Goal: Information Seeking & Learning: Check status

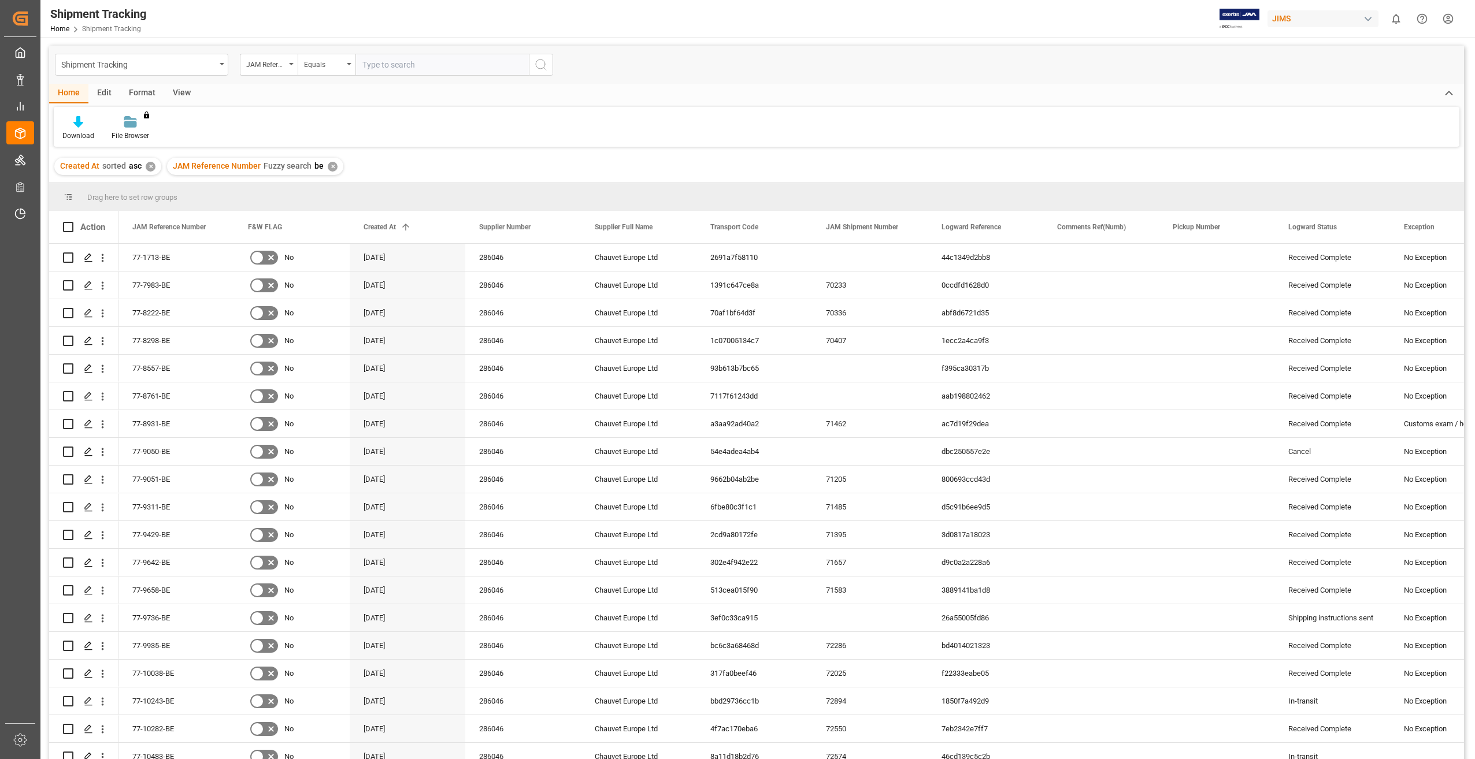
click at [394, 57] on input "text" at bounding box center [441, 65] width 173 height 22
type input "77-10473-CN"
click at [328, 165] on div "✕" at bounding box center [333, 167] width 10 height 10
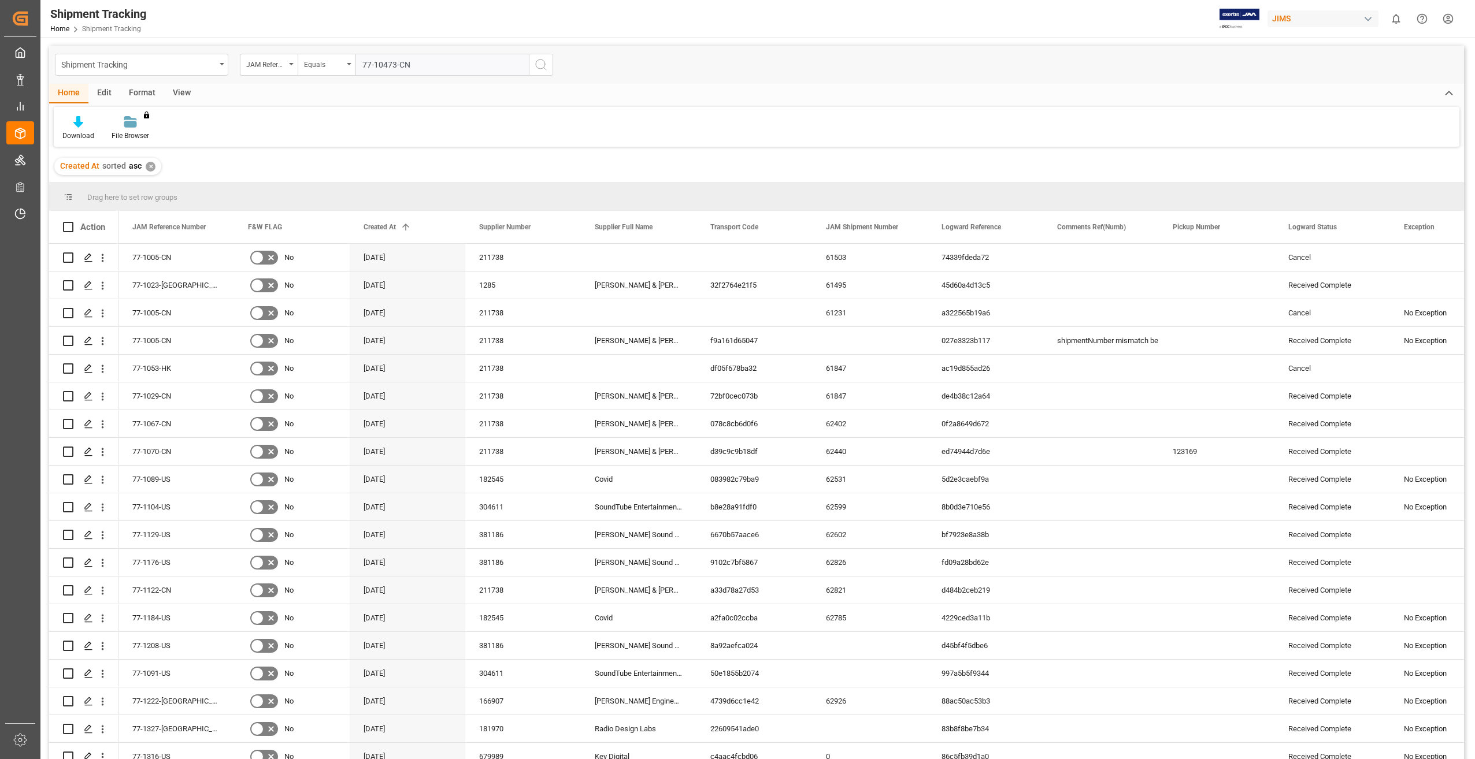
click at [150, 168] on div "✕" at bounding box center [151, 167] width 10 height 10
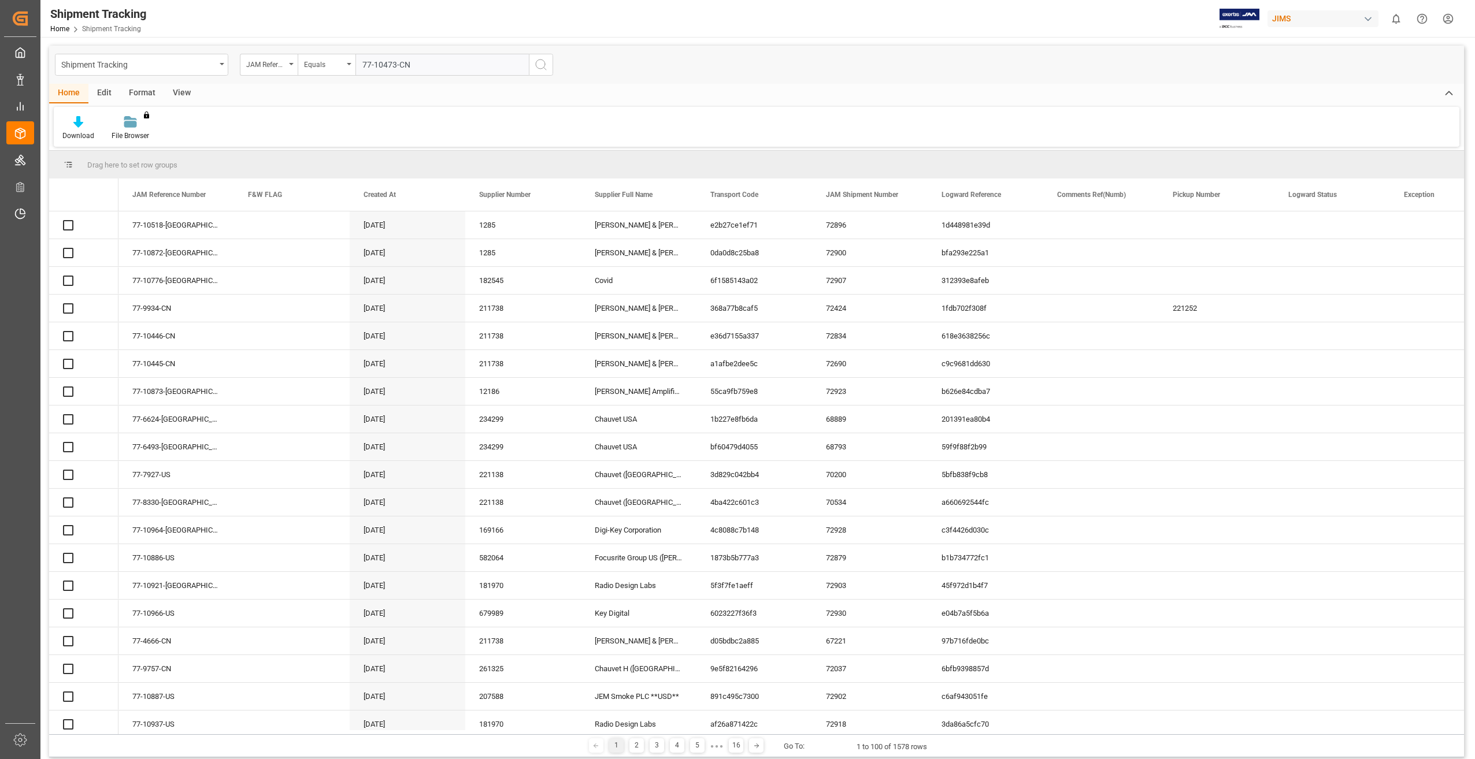
click at [545, 64] on circle "search button" at bounding box center [540, 64] width 9 height 9
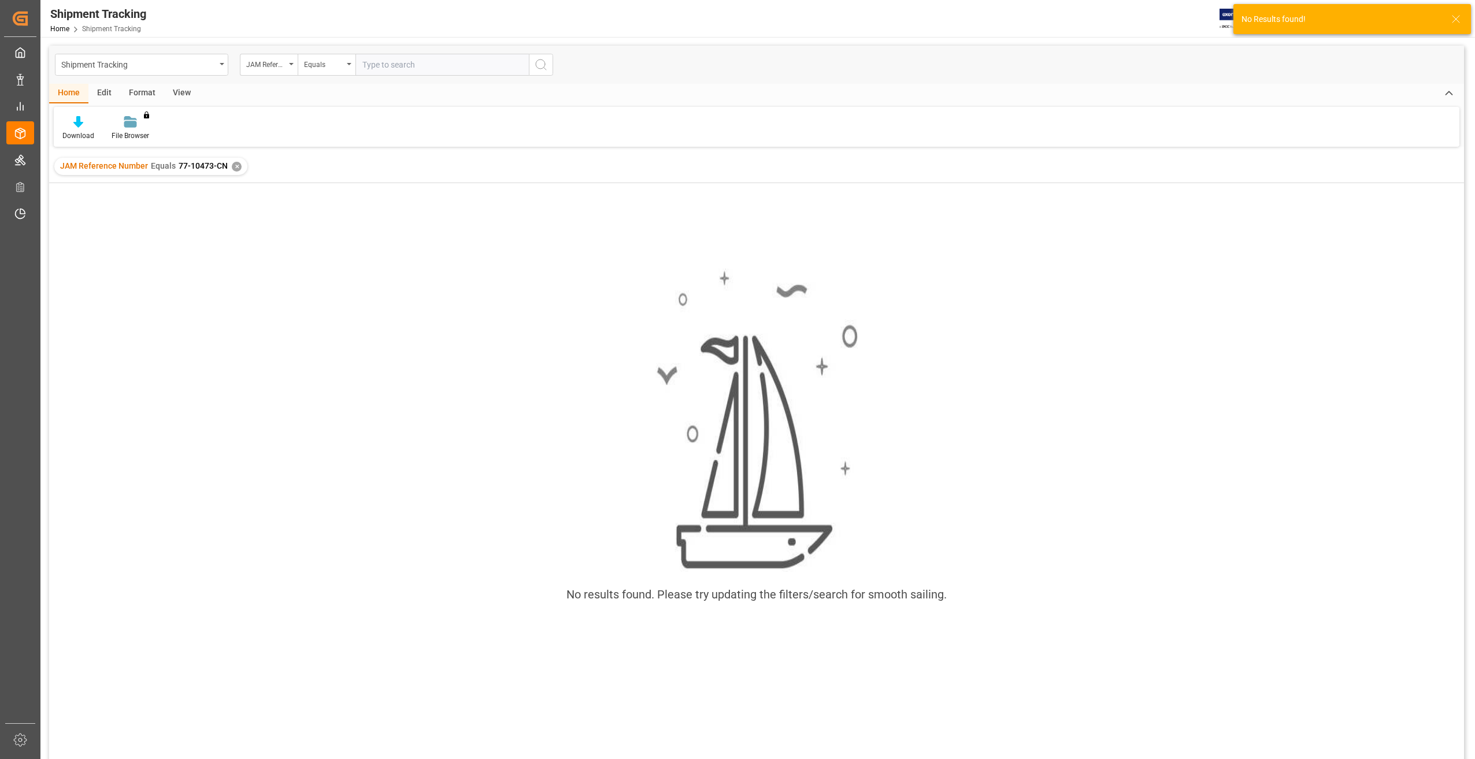
click at [236, 166] on div "✕" at bounding box center [237, 167] width 10 height 10
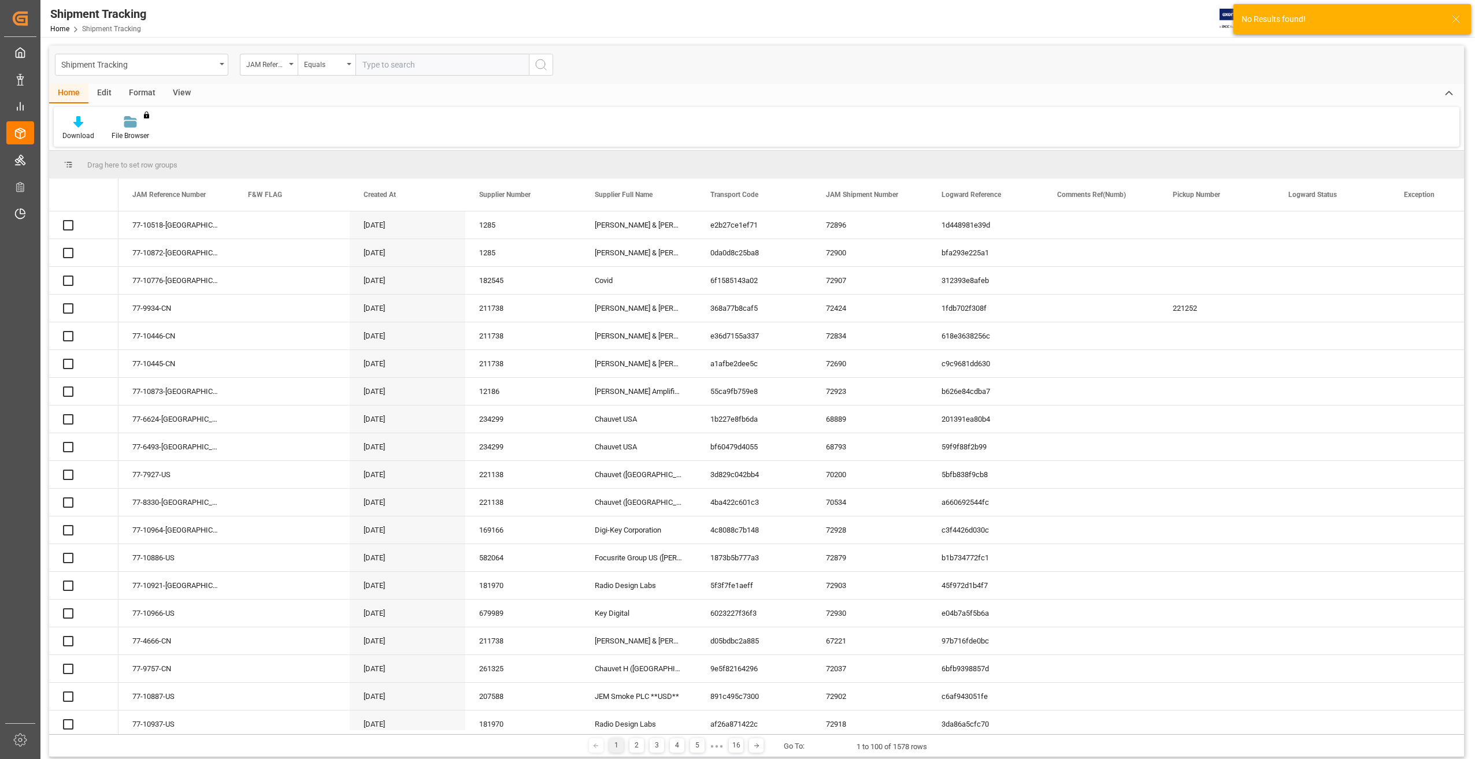
click at [406, 71] on input "text" at bounding box center [441, 65] width 173 height 22
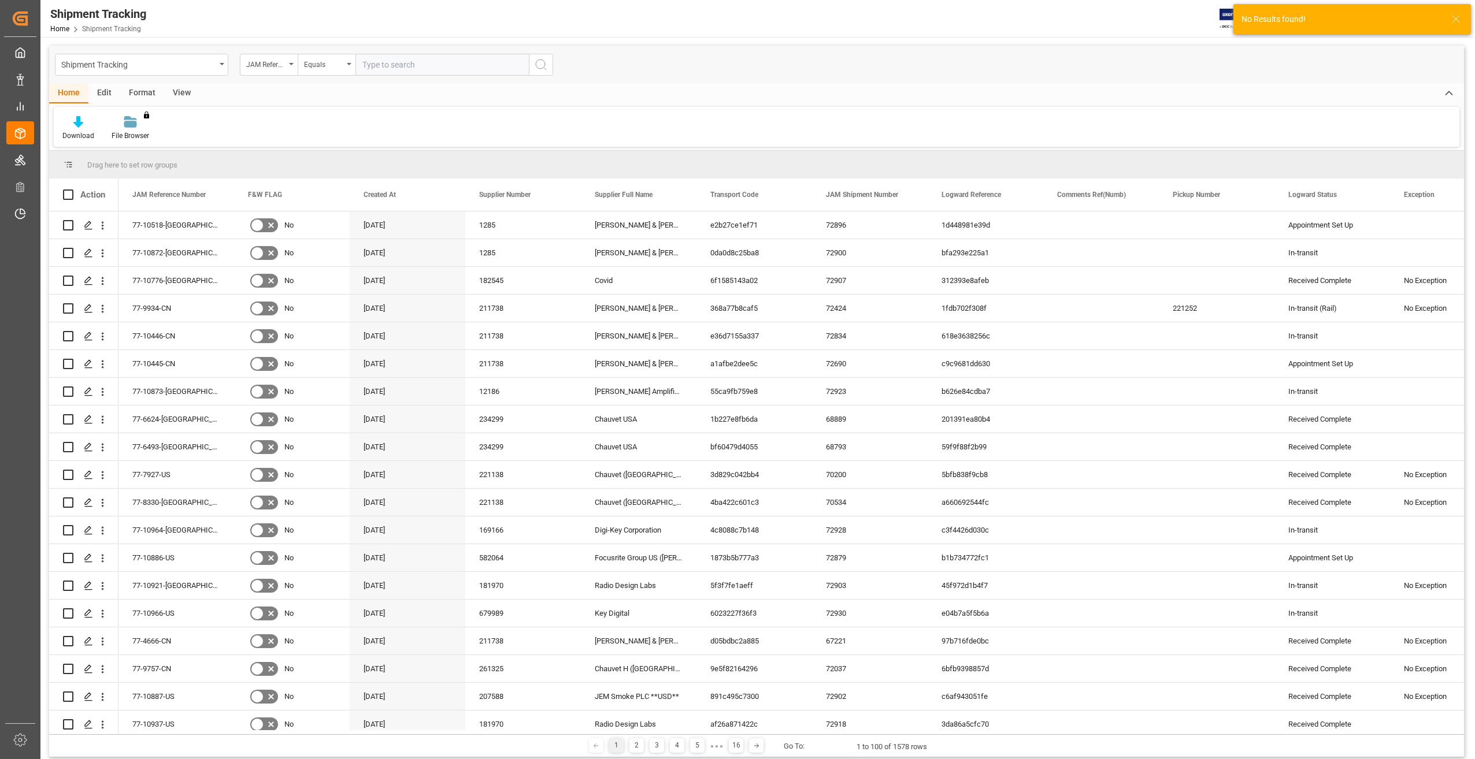
click at [406, 71] on input "text" at bounding box center [441, 65] width 173 height 22
paste input "77-10473-CN"
type input "77-10473-CN"
click at [535, 62] on icon "search button" at bounding box center [541, 65] width 14 height 14
